Goal: Find specific page/section: Find specific page/section

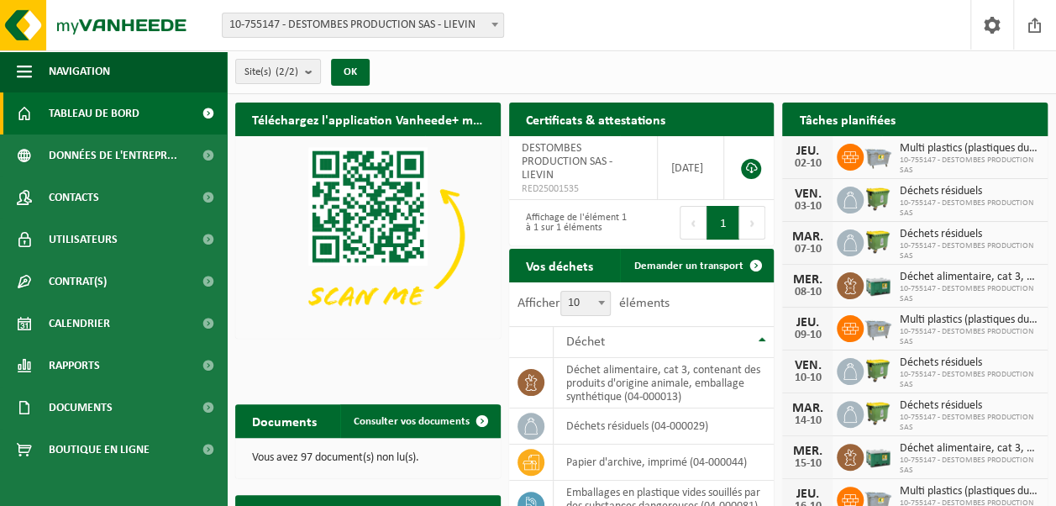
drag, startPoint x: 490, startPoint y: 185, endPoint x: 565, endPoint y: 65, distance: 141.5
click at [565, 65] on div "Site(s) (2/2) Tout sélectionner Tout désélectionner Sélectionner les actifs DES…" at bounding box center [641, 72] width 829 height 44
click at [467, 77] on div "Site(s) (2/2) Tout sélectionner Tout désélectionner Sélectionner les actifs DES…" at bounding box center [641, 72] width 829 height 44
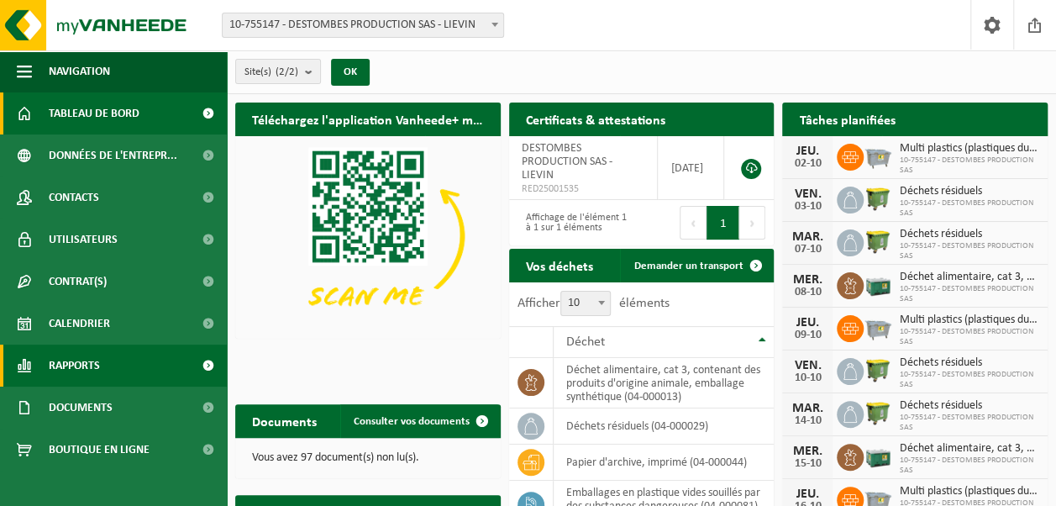
click at [171, 358] on link "Rapports" at bounding box center [113, 365] width 227 height 42
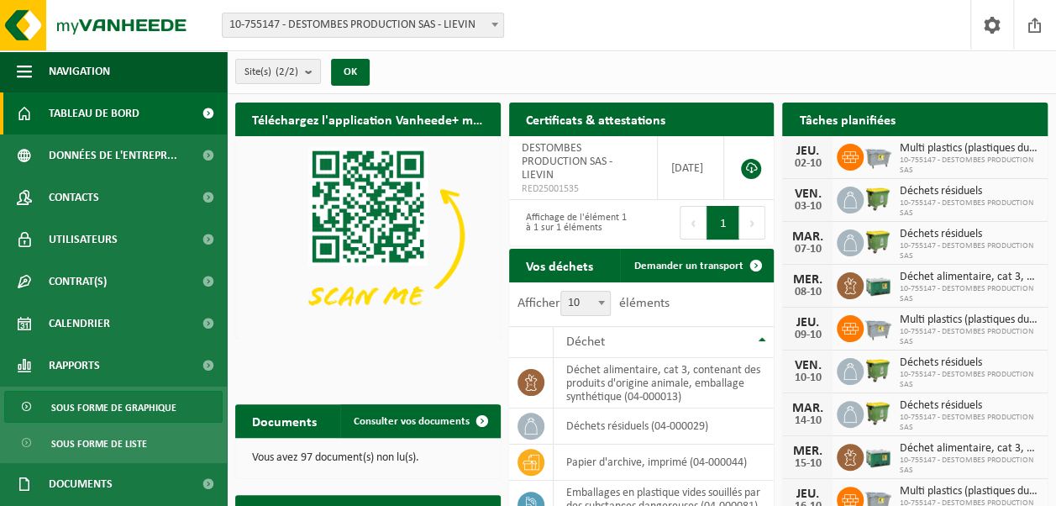
click at [123, 407] on span "Sous forme de graphique" at bounding box center [113, 407] width 125 height 32
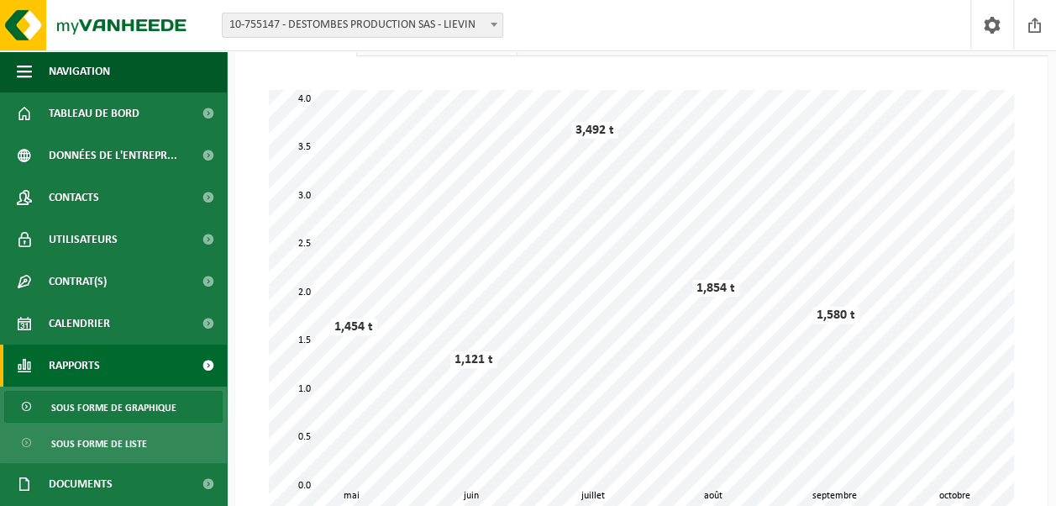
scroll to position [168, 0]
